Goal: Transaction & Acquisition: Purchase product/service

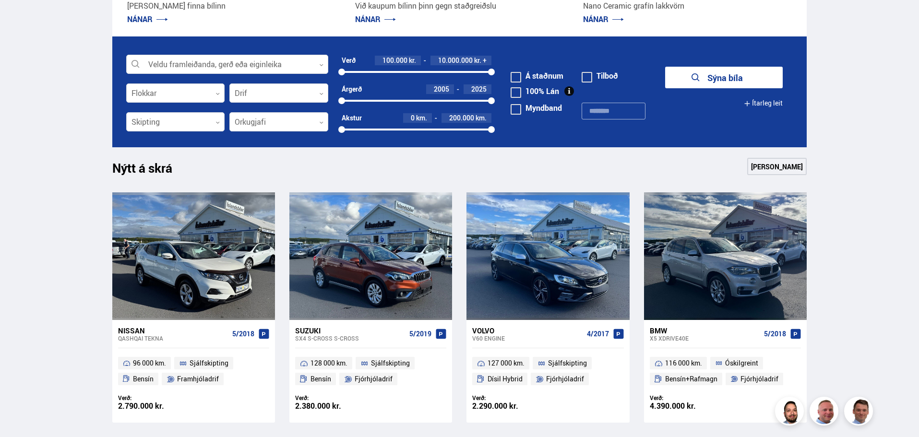
scroll to position [240, 0]
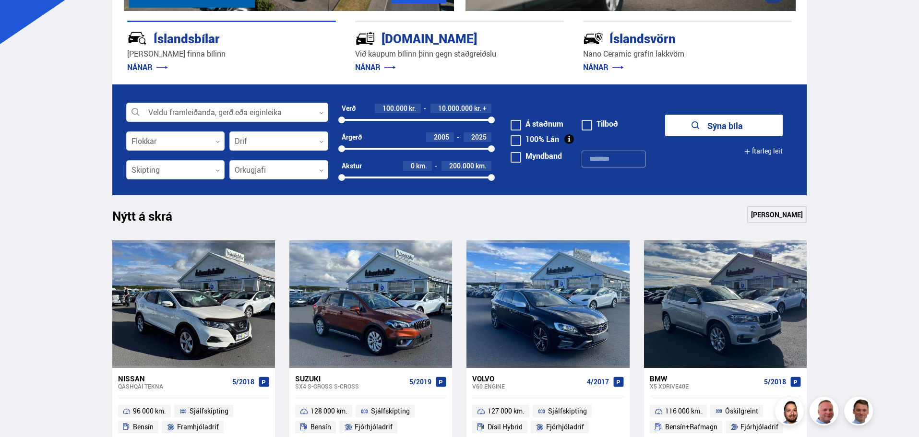
click at [217, 167] on div at bounding box center [175, 170] width 99 height 19
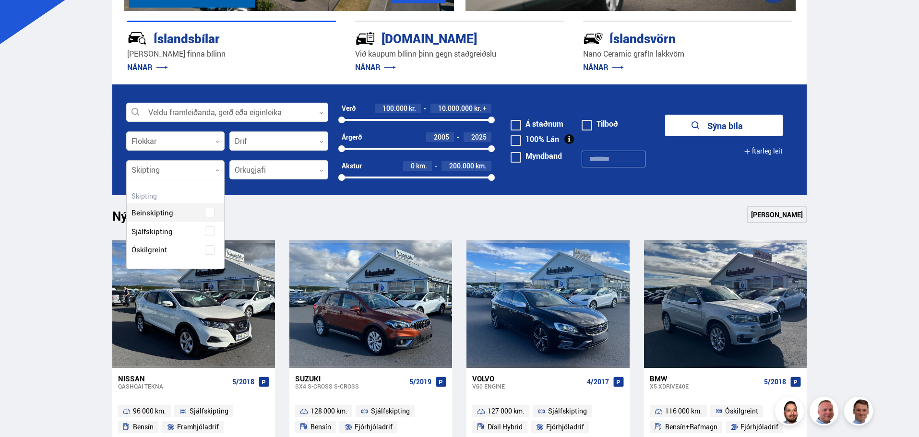
scroll to position [89, 97]
click at [210, 229] on div "Beinskipting Sjálfskipting Óskilgreint" at bounding box center [176, 224] width 98 height 70
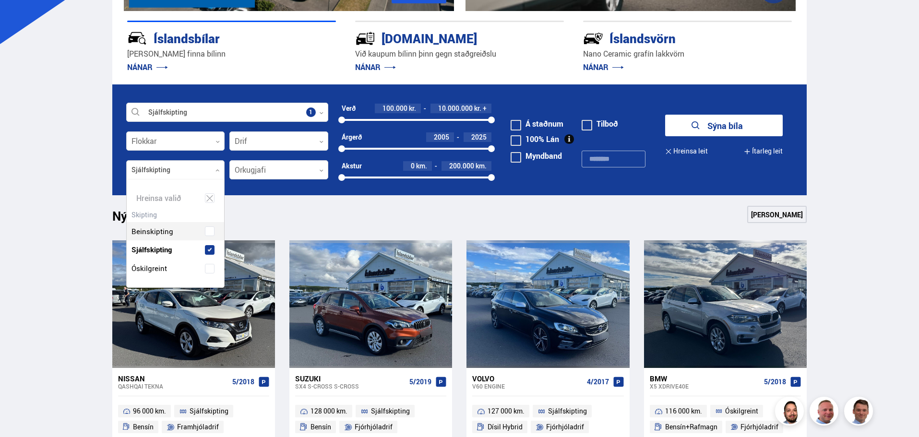
scroll to position [108, 97]
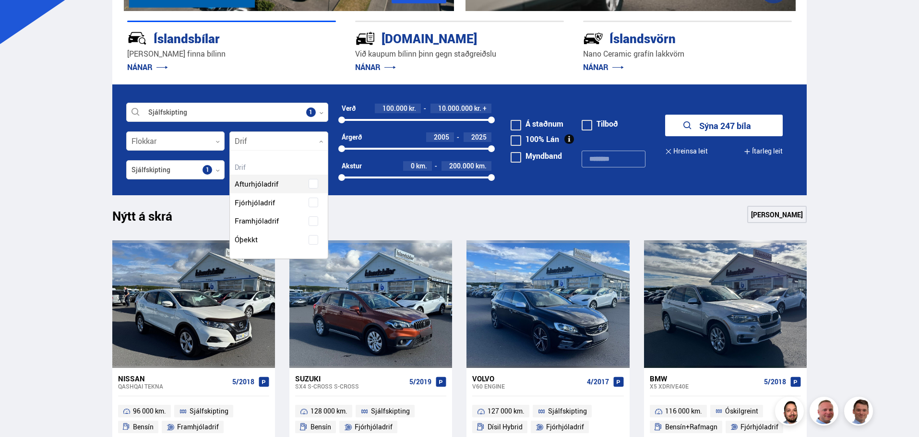
click at [318, 140] on div at bounding box center [278, 141] width 99 height 19
click at [313, 201] on div "Afturhjóladrif Fjórhjóladrif Framhjóladrif Óþekkt" at bounding box center [279, 204] width 98 height 89
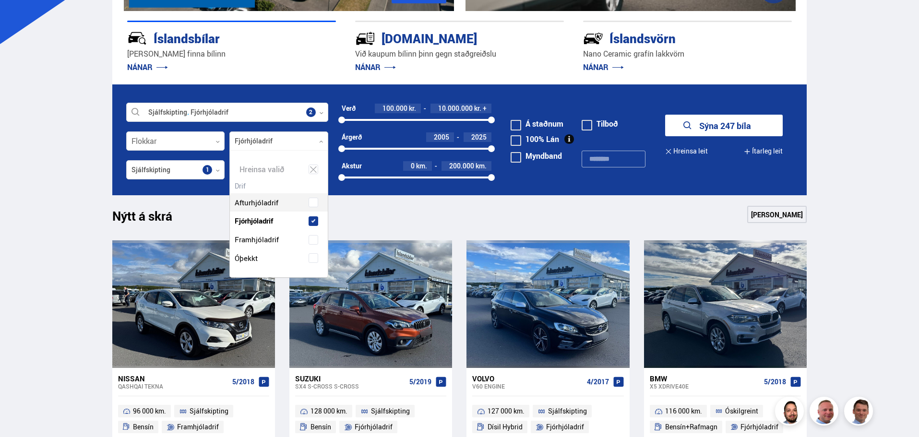
scroll to position [127, 97]
click at [476, 207] on div "Nýtt á skrá Sjá meira" at bounding box center [459, 217] width 695 height 23
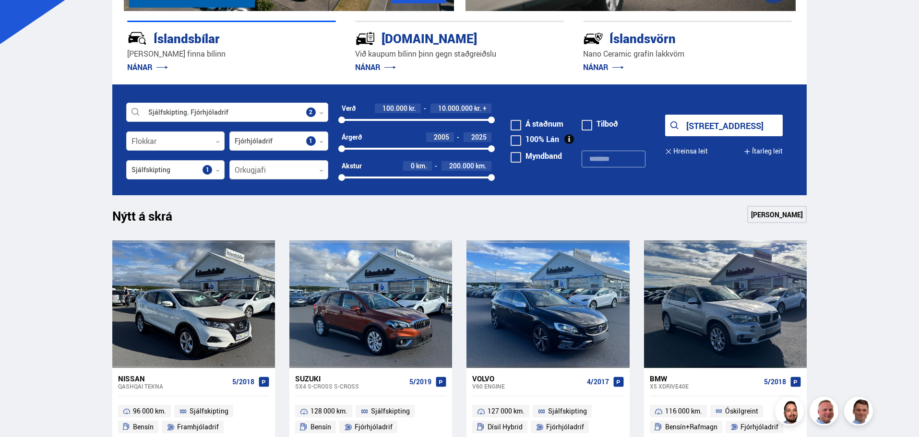
click at [321, 168] on icon at bounding box center [321, 170] width 4 height 4
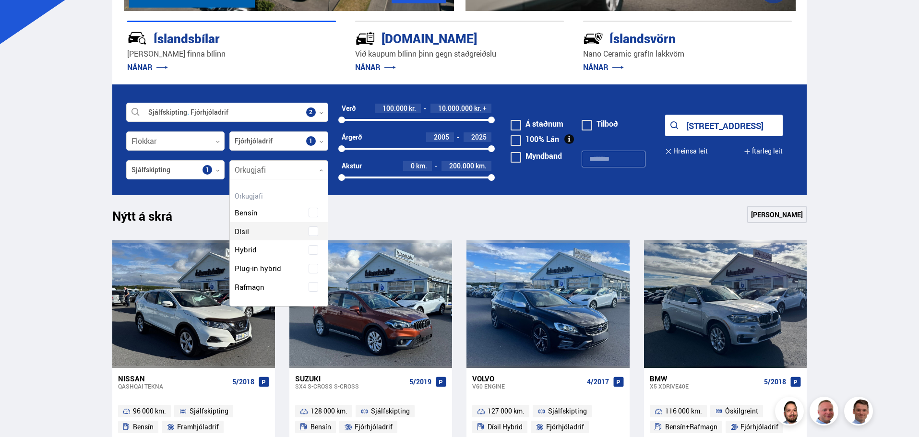
click at [313, 230] on div "Bensín Dísil Hybrid Plug-in hybrid Rafmagn" at bounding box center [279, 242] width 98 height 107
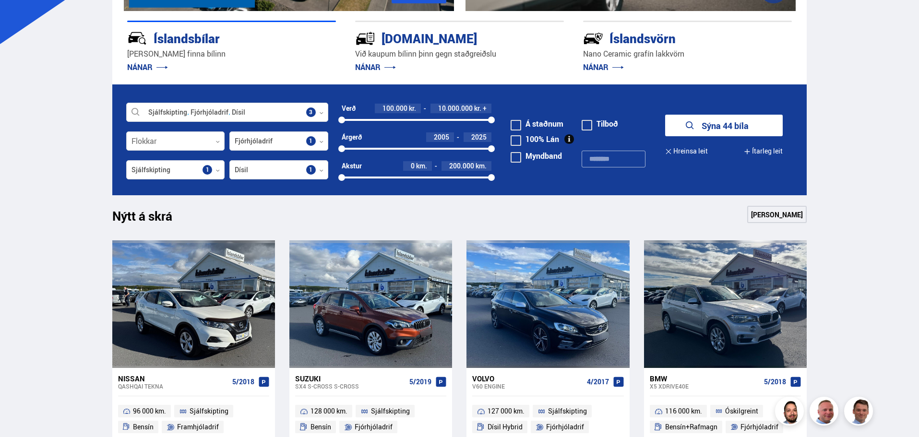
click at [423, 206] on div "Nýtt á skrá Sjá meira" at bounding box center [459, 217] width 695 height 23
click at [516, 125] on span at bounding box center [515, 125] width 11 height 11
click at [710, 123] on button "Sýna 18 bíla" at bounding box center [724, 126] width 118 height 22
